Goal: Find specific page/section: Find specific page/section

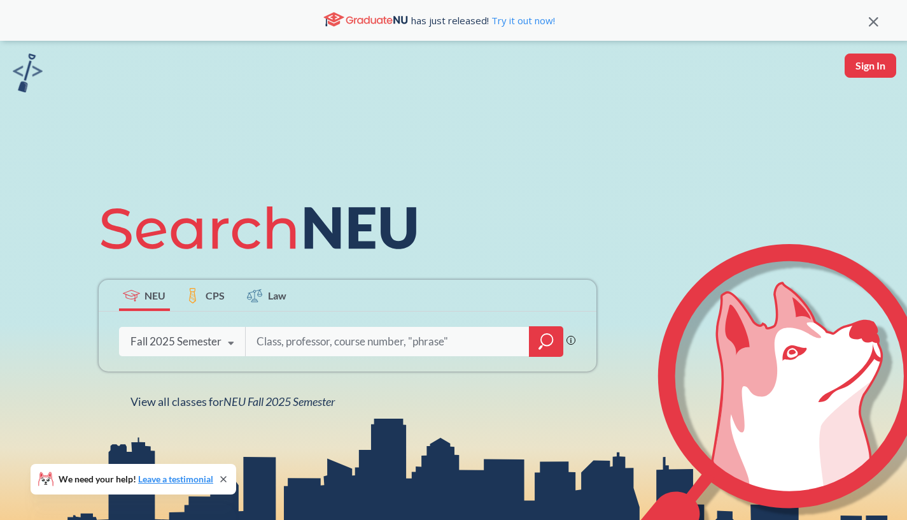
click at [384, 348] on input "search" at bounding box center [387, 341] width 265 height 27
type input "INFO5002"
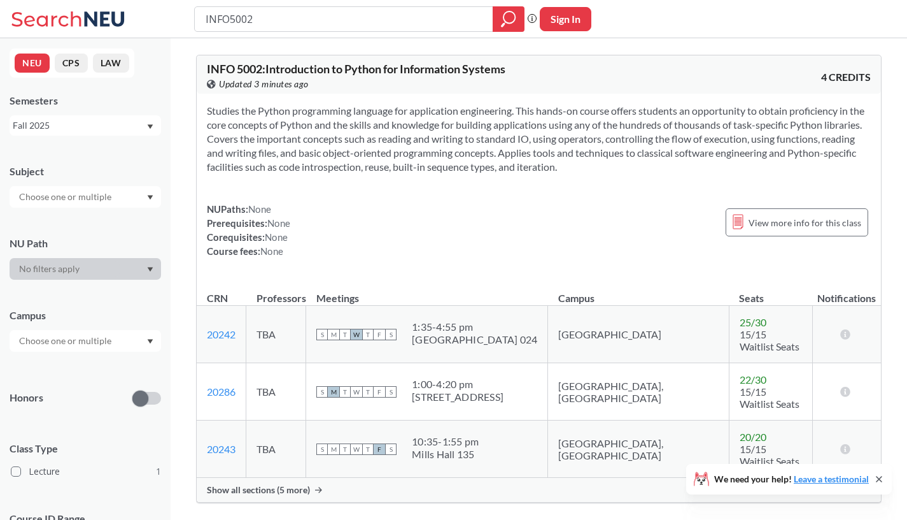
click at [295, 484] on span "Show all sections (5 more)" at bounding box center [258, 489] width 103 height 11
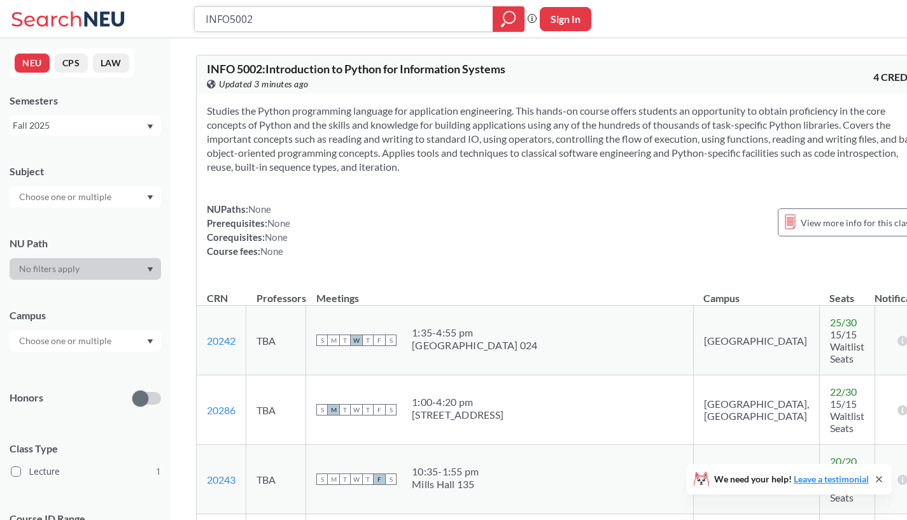
drag, startPoint x: 275, startPoint y: 24, endPoint x: 206, endPoint y: -20, distance: 82.5
click at [206, 8] on input "INFO5002" at bounding box center [344, 19] width 280 height 22
type input "DAMG6105"
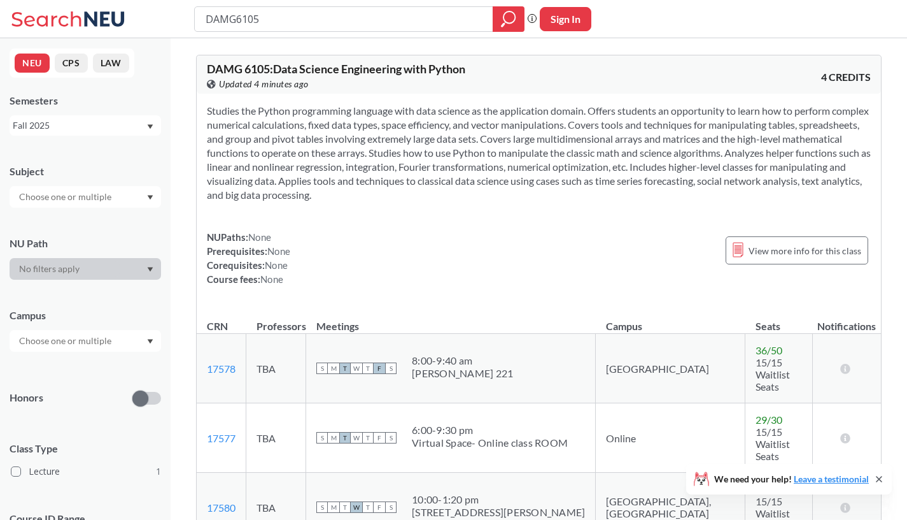
drag, startPoint x: 269, startPoint y: 29, endPoint x: 199, endPoint y: -20, distance: 86.0
click at [204, 8] on input "DAMG6105" at bounding box center [344, 19] width 280 height 22
type input "CSYE 7380"
